Goal: Task Accomplishment & Management: Complete application form

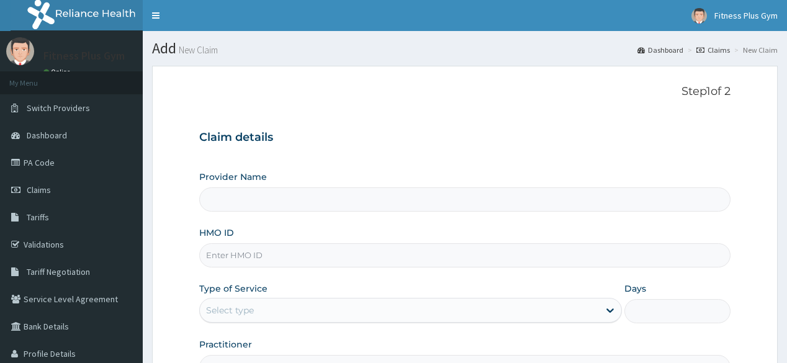
click at [272, 254] on input "HMO ID" at bounding box center [464, 255] width 531 height 24
type input "Fitness plus Gym"
type input "1"
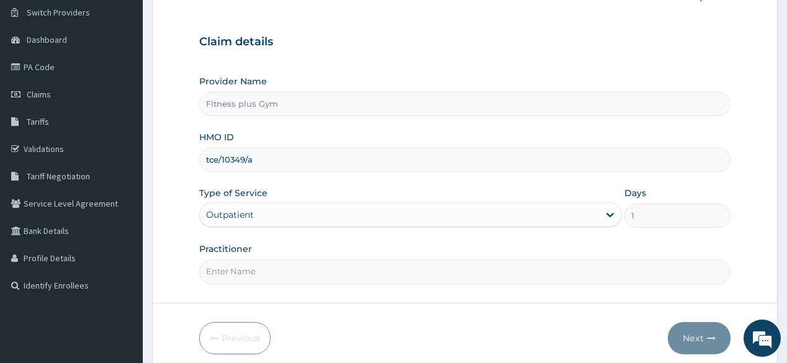
scroll to position [99, 0]
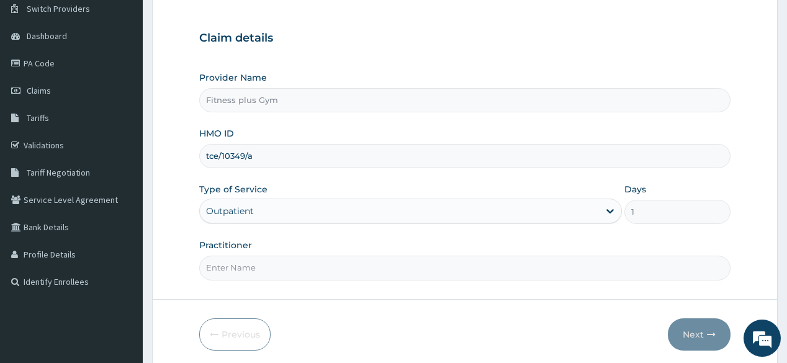
type input "tce/10349/a"
click at [345, 274] on input "Practitioner" at bounding box center [464, 268] width 531 height 24
type input "fitnessplus"
click at [704, 335] on button "Next" at bounding box center [699, 334] width 63 height 32
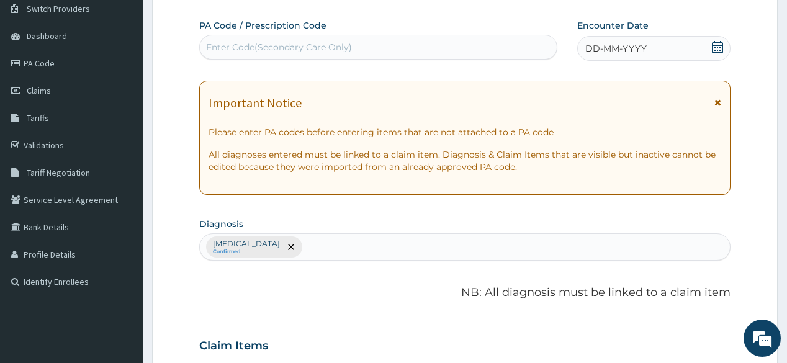
click at [380, 43] on div "Enter Code(Secondary Care Only)" at bounding box center [378, 47] width 356 height 20
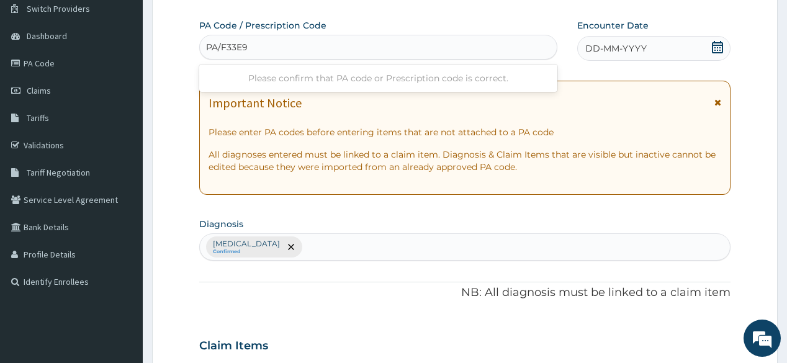
type input "PA/F33E9A"
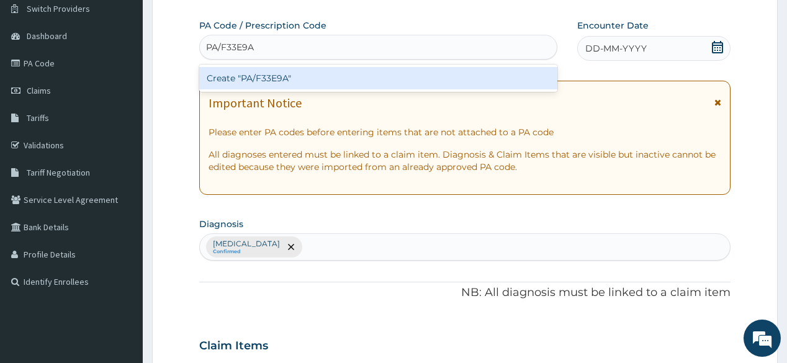
click at [437, 81] on div "Create "PA/F33E9A"" at bounding box center [377, 78] width 357 height 22
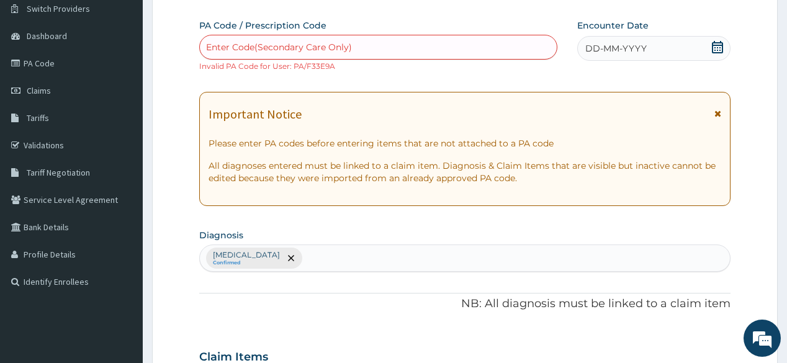
click at [715, 47] on icon at bounding box center [717, 47] width 12 height 12
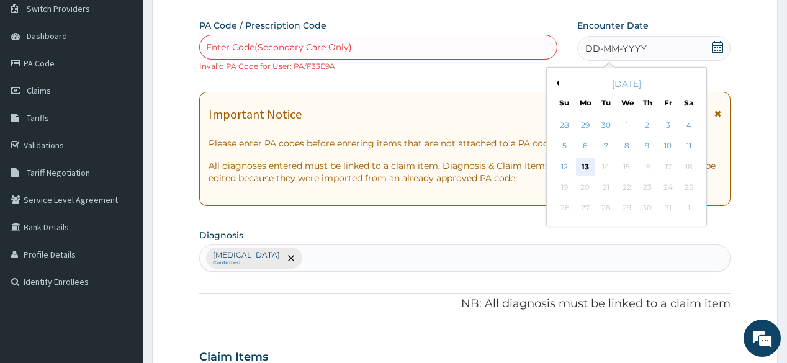
click at [588, 165] on div "13" at bounding box center [585, 167] width 19 height 19
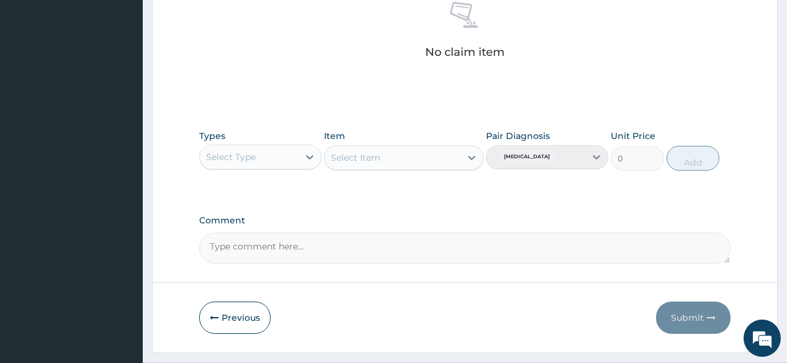
scroll to position [542, 0]
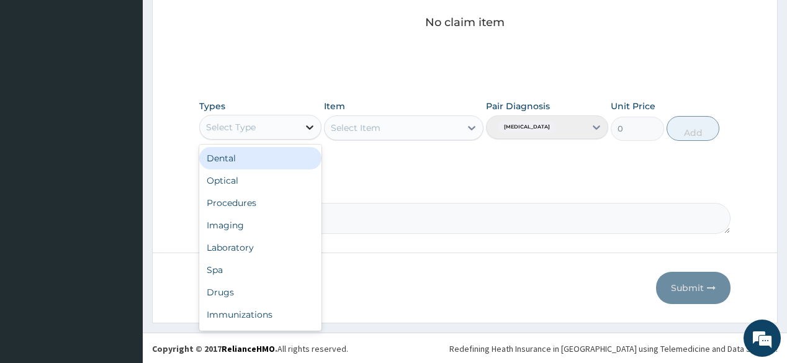
click at [312, 122] on icon at bounding box center [309, 127] width 12 height 12
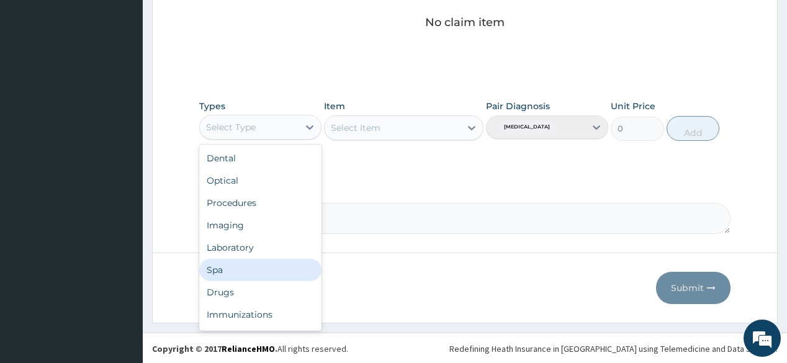
scroll to position [42, 0]
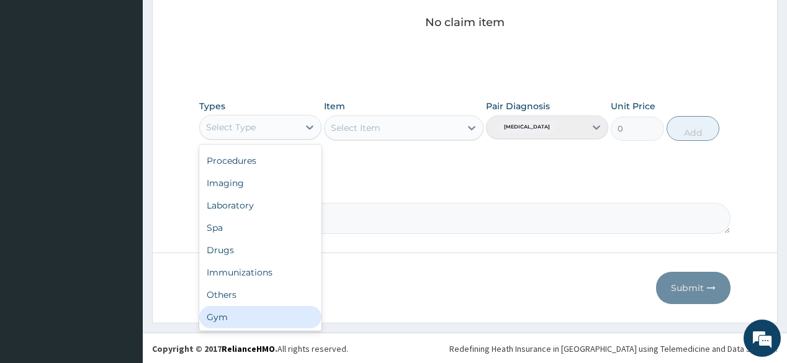
drag, startPoint x: 250, startPoint y: 310, endPoint x: 442, endPoint y: 205, distance: 218.9
click at [251, 310] on div "Gym" at bounding box center [260, 317] width 122 height 22
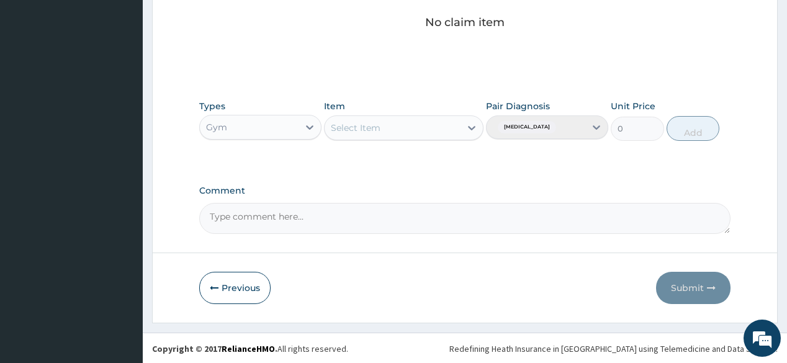
click at [459, 127] on div "Select Item" at bounding box center [393, 128] width 136 height 20
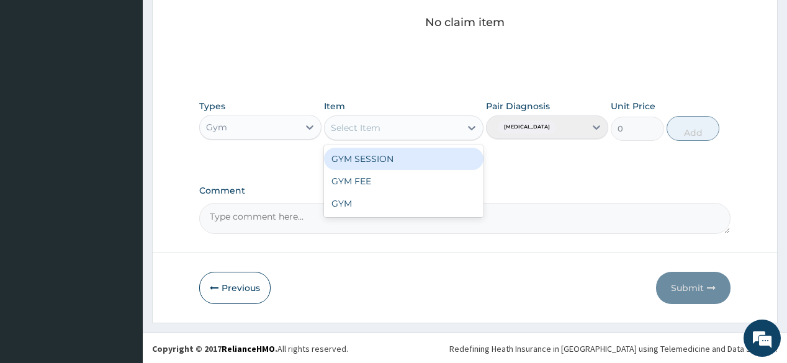
click at [439, 155] on div "GYM SESSION" at bounding box center [403, 159] width 159 height 22
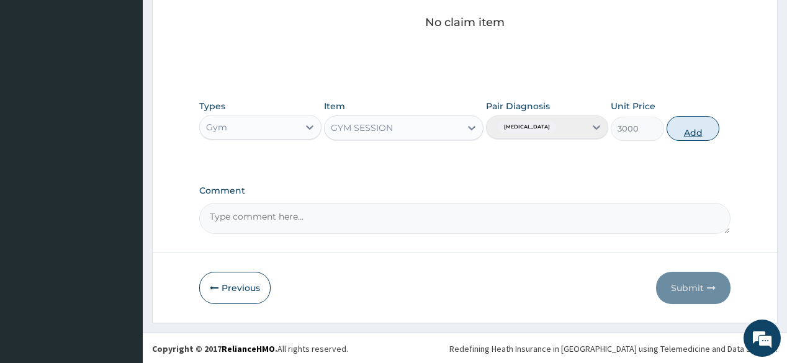
click at [680, 130] on button "Add" at bounding box center [693, 128] width 53 height 25
type input "0"
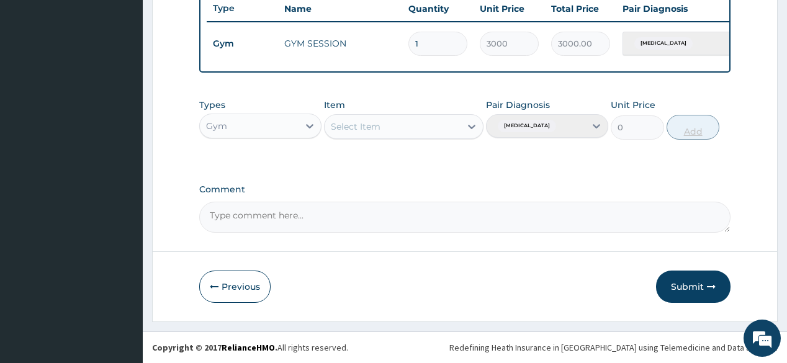
scroll to position [489, 0]
click at [695, 271] on button "Submit" at bounding box center [693, 287] width 74 height 32
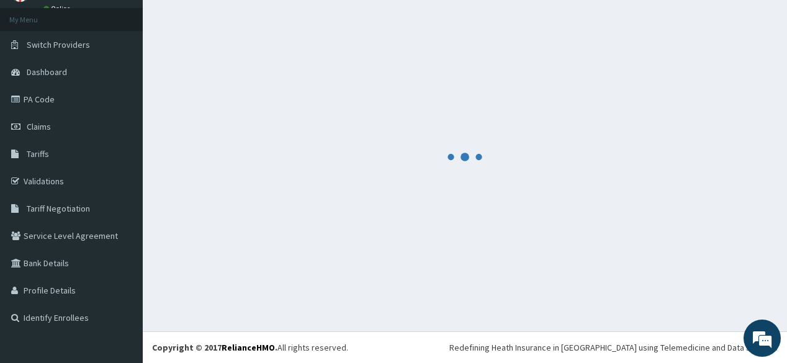
scroll to position [478, 0]
